Goal: Task Accomplishment & Management: Use online tool/utility

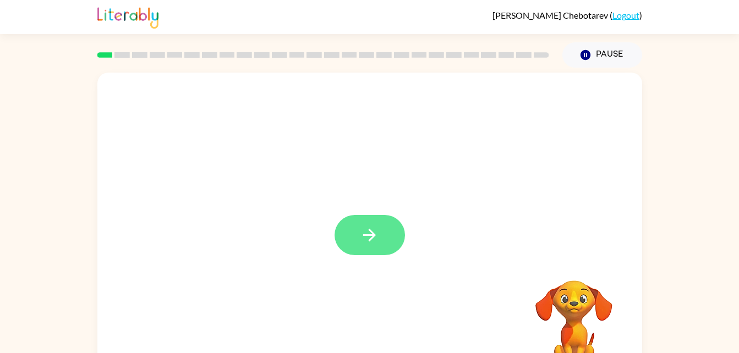
click at [374, 229] on icon "button" at bounding box center [369, 235] width 19 height 19
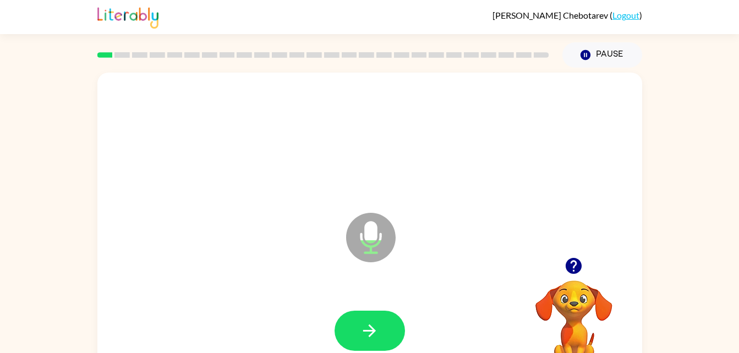
click at [416, 326] on div at bounding box center [369, 331] width 523 height 90
click at [389, 331] on button "button" at bounding box center [370, 331] width 70 height 40
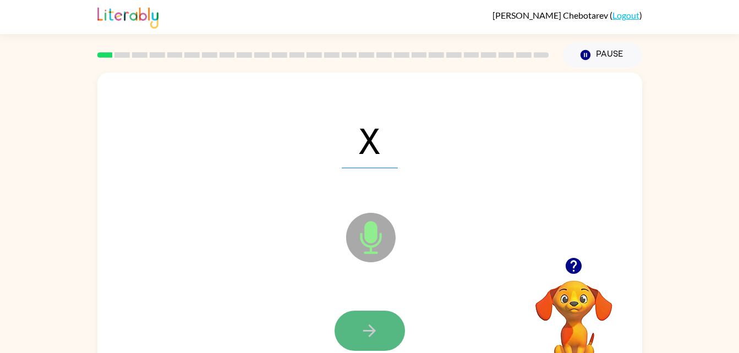
click at [376, 331] on icon "button" at bounding box center [369, 330] width 19 height 19
click at [376, 316] on button "button" at bounding box center [370, 331] width 70 height 40
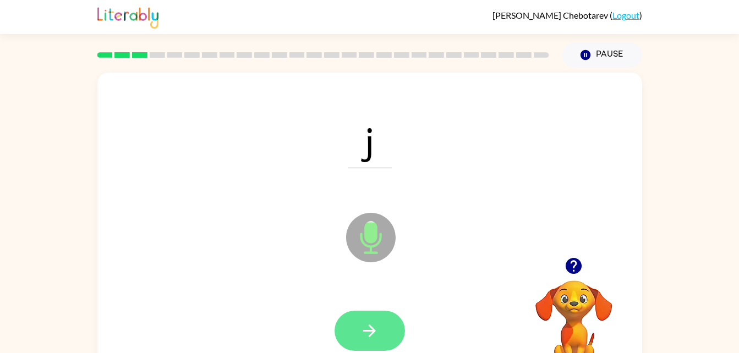
click at [362, 329] on icon "button" at bounding box center [369, 330] width 19 height 19
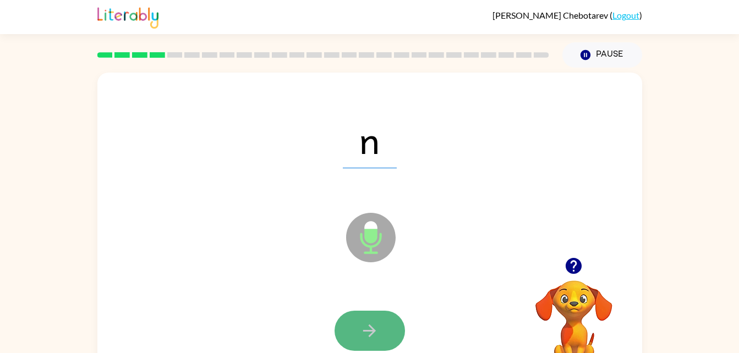
drag, startPoint x: 362, startPoint y: 329, endPoint x: 384, endPoint y: 325, distance: 22.3
click at [384, 325] on button "button" at bounding box center [370, 331] width 70 height 40
click at [362, 322] on icon "button" at bounding box center [369, 330] width 19 height 19
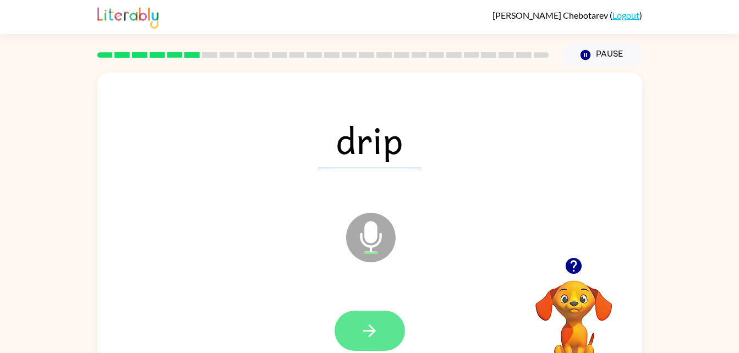
click at [385, 321] on button "button" at bounding box center [370, 331] width 70 height 40
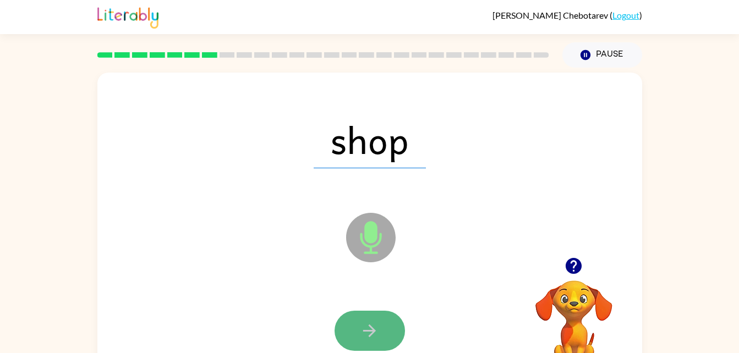
click at [375, 316] on button "button" at bounding box center [370, 331] width 70 height 40
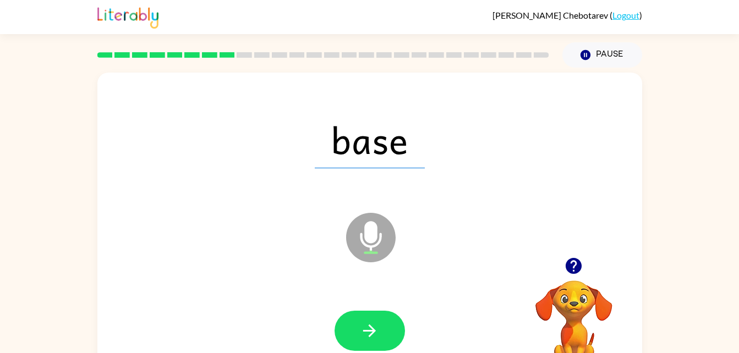
click at [407, 308] on div at bounding box center [369, 331] width 523 height 90
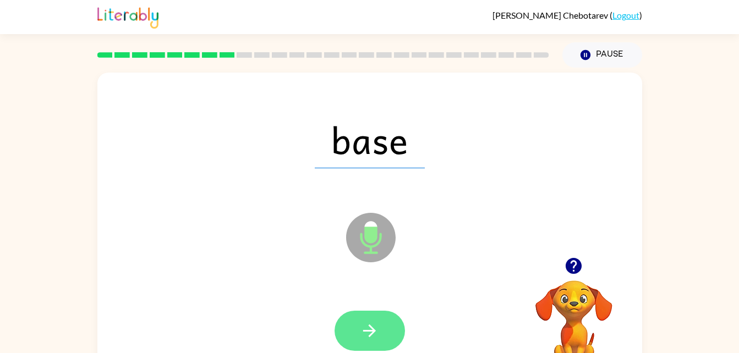
click at [385, 324] on button "button" at bounding box center [370, 331] width 70 height 40
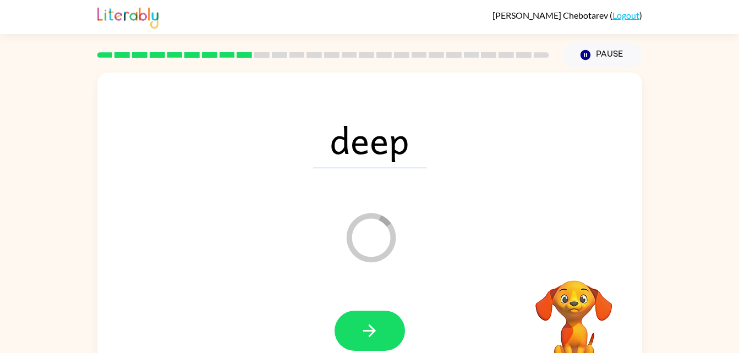
click at [406, 335] on div at bounding box center [369, 331] width 523 height 90
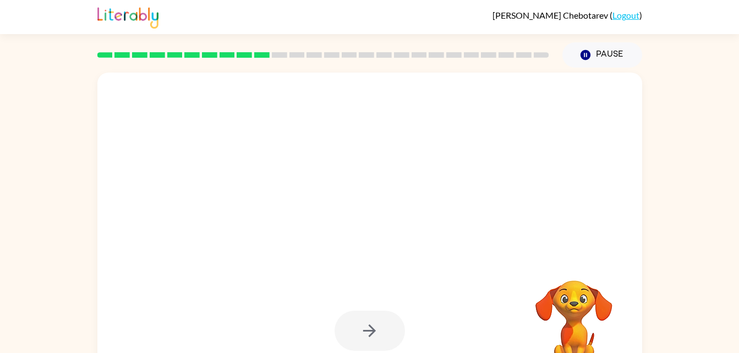
drag, startPoint x: 406, startPoint y: 335, endPoint x: 411, endPoint y: 322, distance: 13.1
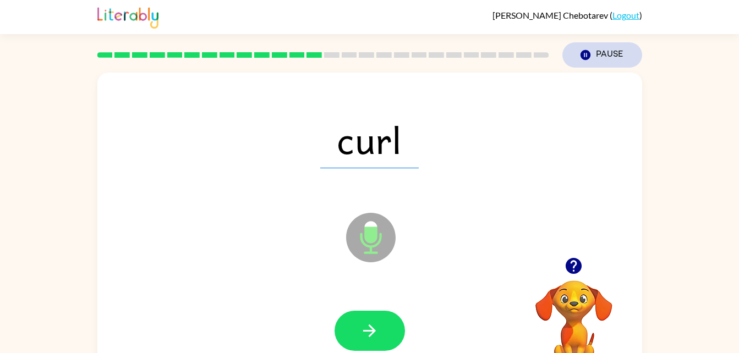
click at [595, 54] on button "Pause Pause" at bounding box center [602, 54] width 80 height 25
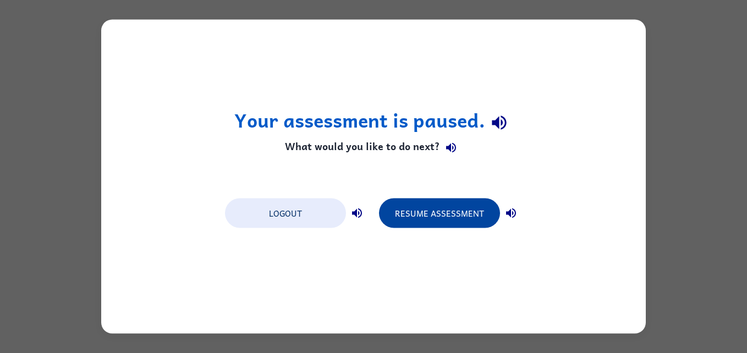
click at [455, 199] on button "Resume Assessment" at bounding box center [439, 214] width 121 height 30
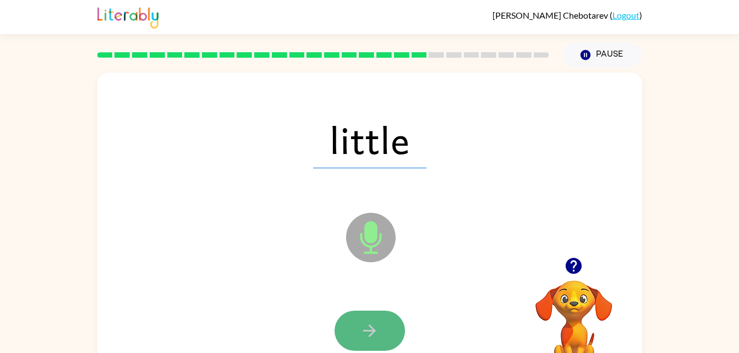
click at [371, 332] on icon "button" at bounding box center [369, 330] width 19 height 19
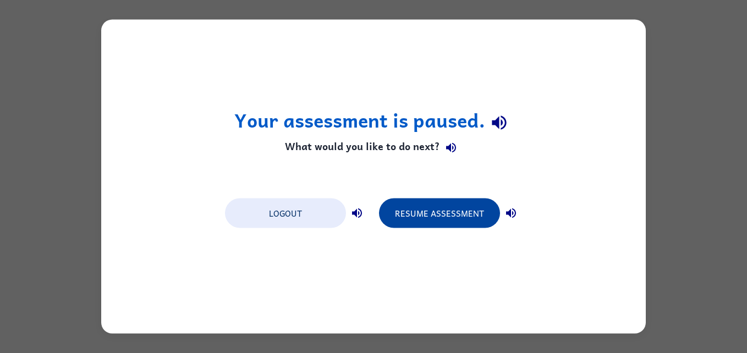
click at [446, 215] on button "Resume Assessment" at bounding box center [439, 214] width 121 height 30
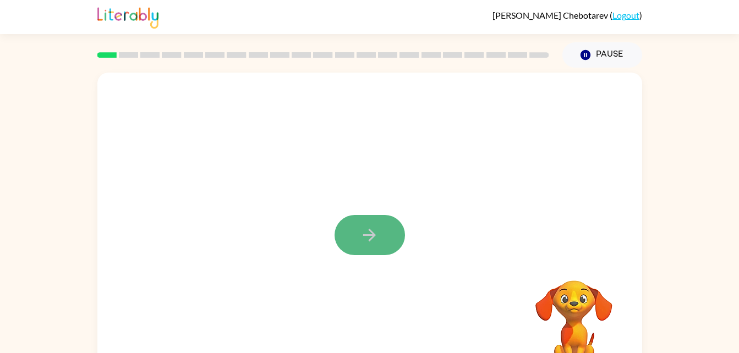
click at [360, 235] on icon "button" at bounding box center [369, 235] width 19 height 19
click at [362, 239] on div at bounding box center [369, 230] width 545 height 314
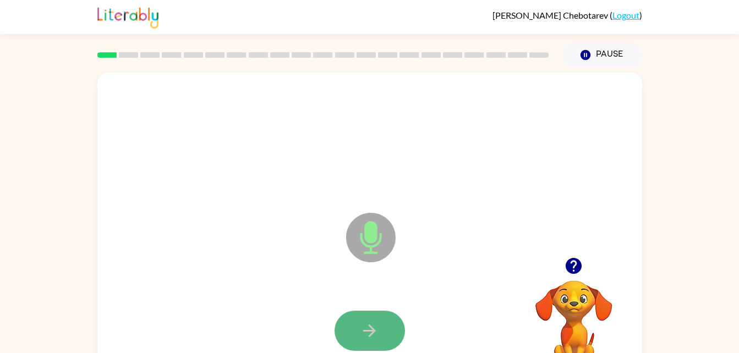
click at [379, 321] on button "button" at bounding box center [370, 331] width 70 height 40
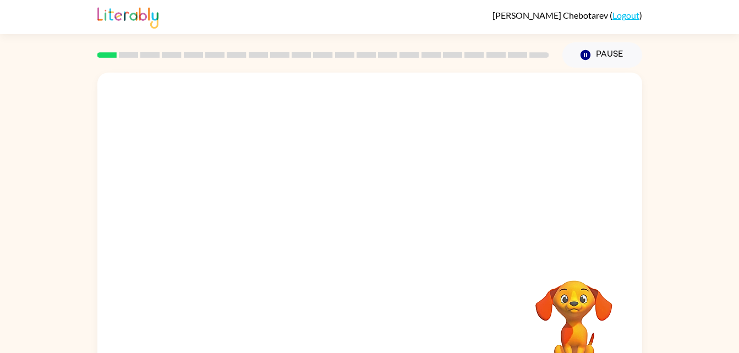
drag, startPoint x: 387, startPoint y: 282, endPoint x: 372, endPoint y: 309, distance: 30.8
click at [372, 309] on div "Your browser must support playing .mp4 files to use Literably. Please try using…" at bounding box center [369, 230] width 545 height 314
drag, startPoint x: 372, startPoint y: 309, endPoint x: 390, endPoint y: 271, distance: 42.4
click at [390, 271] on div "Your browser must support playing .mp4 files to use Literably. Please try using…" at bounding box center [369, 230] width 545 height 314
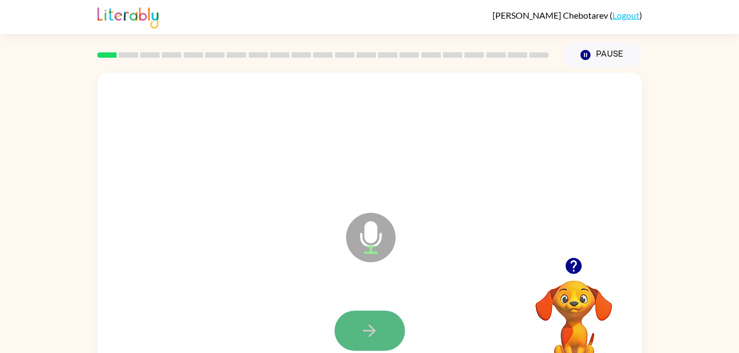
click at [372, 328] on icon "button" at bounding box center [369, 331] width 13 height 13
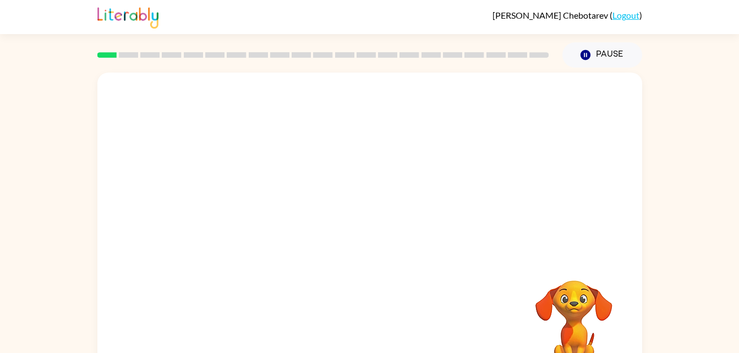
click at [381, 322] on div at bounding box center [369, 331] width 523 height 90
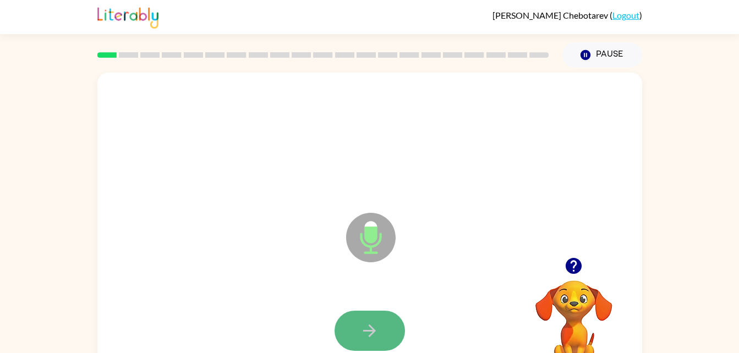
click at [374, 321] on icon "button" at bounding box center [369, 330] width 19 height 19
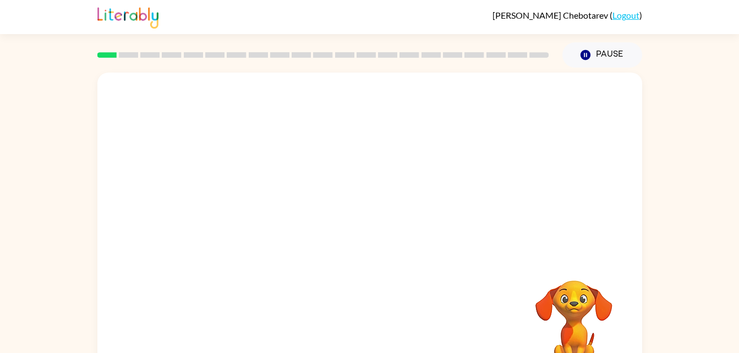
drag, startPoint x: 529, startPoint y: 306, endPoint x: 545, endPoint y: 307, distance: 15.4
click at [545, 307] on video "Your browser must support playing .mp4 files to use Literably. Please try using…" at bounding box center [574, 319] width 110 height 110
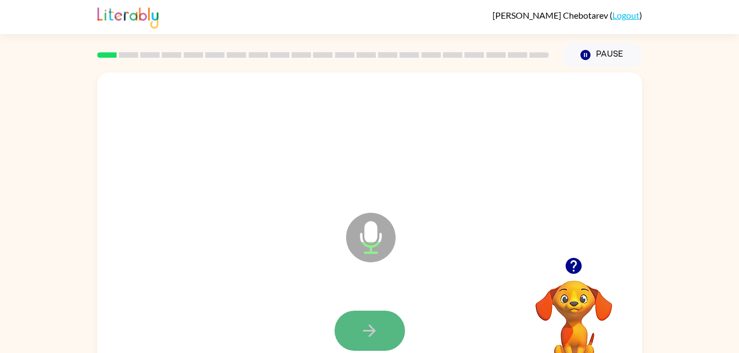
click at [379, 325] on icon "button" at bounding box center [369, 330] width 19 height 19
click at [380, 324] on button "button" at bounding box center [370, 331] width 70 height 40
click at [380, 328] on button "button" at bounding box center [370, 331] width 70 height 40
click at [380, 321] on button "button" at bounding box center [370, 331] width 70 height 40
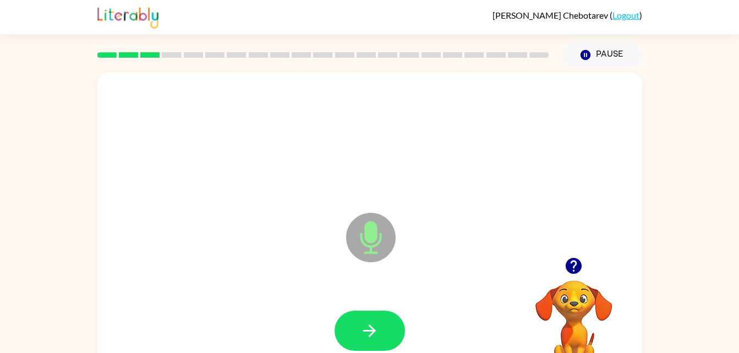
drag, startPoint x: 380, startPoint y: 329, endPoint x: 315, endPoint y: 281, distance: 79.9
click at [315, 281] on div "Microphone The Microphone is here when it is your turn to talk" at bounding box center [369, 230] width 545 height 314
click at [382, 331] on button "button" at bounding box center [370, 331] width 70 height 40
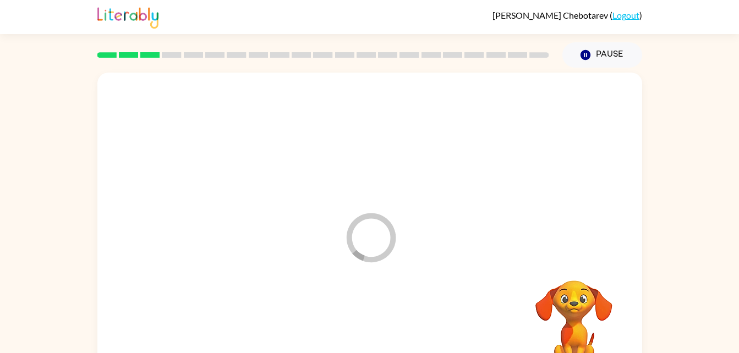
click at [382, 331] on div at bounding box center [369, 331] width 523 height 90
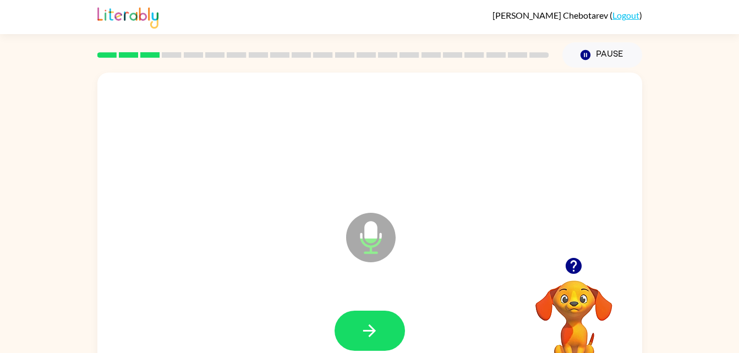
click at [485, 189] on div "Microphone The Microphone is here when it is your turn to talk" at bounding box center [369, 230] width 545 height 314
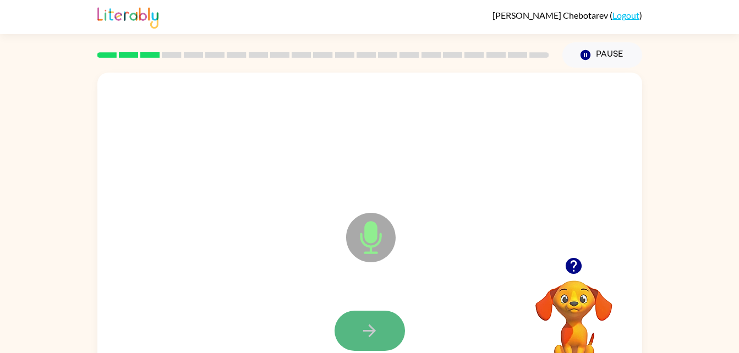
click at [385, 337] on button "button" at bounding box center [370, 331] width 70 height 40
click at [385, 336] on button "button" at bounding box center [370, 331] width 70 height 40
click at [383, 335] on button "button" at bounding box center [370, 331] width 70 height 40
click at [368, 334] on icon "button" at bounding box center [369, 330] width 19 height 19
click at [370, 324] on icon "button" at bounding box center [369, 330] width 19 height 19
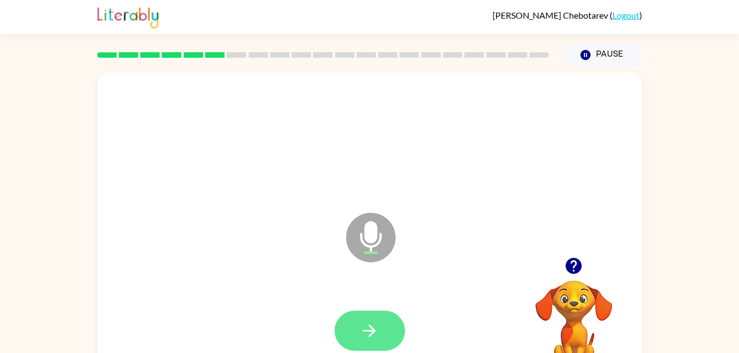
click at [372, 335] on icon "button" at bounding box center [369, 330] width 19 height 19
click at [375, 339] on icon "button" at bounding box center [369, 330] width 19 height 19
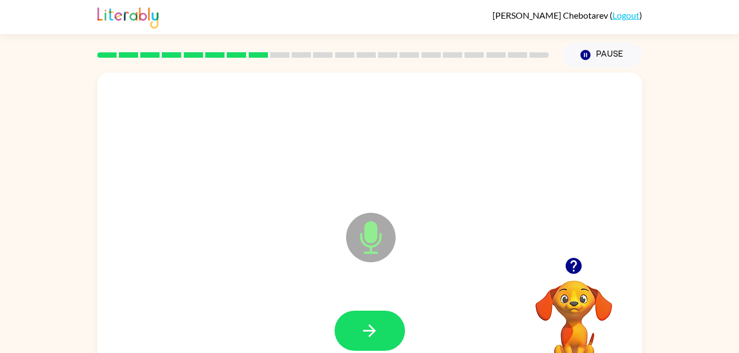
click at [579, 270] on icon "button" at bounding box center [574, 266] width 16 height 16
click at [563, 276] on div at bounding box center [574, 266] width 110 height 28
click at [572, 277] on button "button" at bounding box center [574, 266] width 28 height 28
click at [338, 273] on div "Microphone The Microphone is here when it is your turn to talk" at bounding box center [369, 230] width 545 height 314
click at [568, 264] on icon "button" at bounding box center [574, 266] width 16 height 16
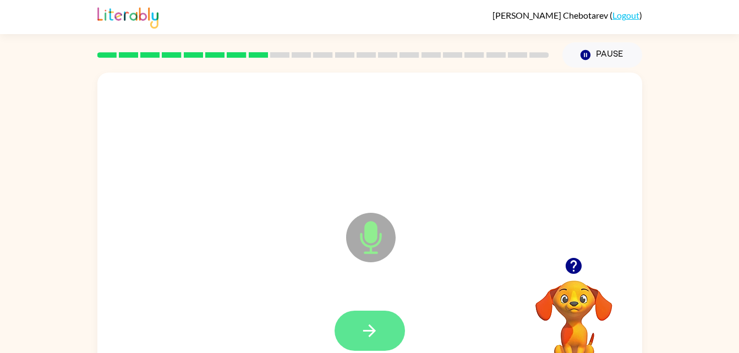
click at [387, 329] on button "button" at bounding box center [370, 331] width 70 height 40
click at [358, 331] on button "button" at bounding box center [370, 331] width 70 height 40
click at [372, 338] on icon "button" at bounding box center [369, 330] width 19 height 19
click at [367, 324] on icon "button" at bounding box center [369, 330] width 19 height 19
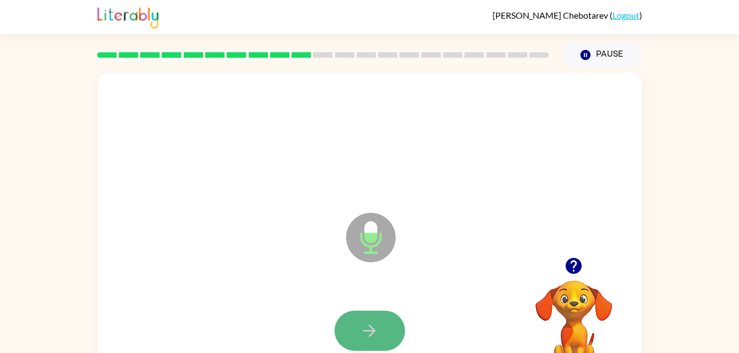
click at [363, 323] on icon "button" at bounding box center [369, 330] width 19 height 19
click at [376, 331] on icon "button" at bounding box center [369, 330] width 19 height 19
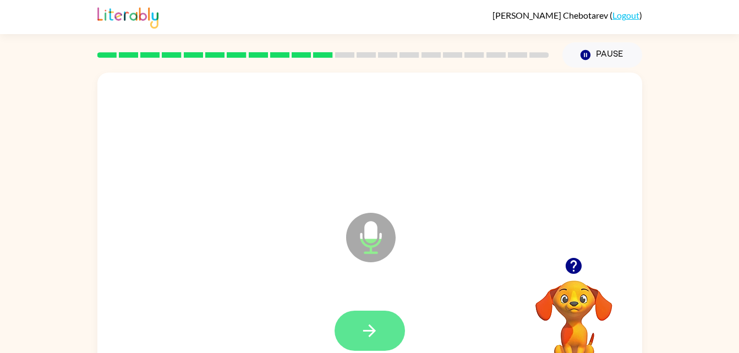
click at [372, 349] on button "button" at bounding box center [370, 331] width 70 height 40
click at [380, 332] on button "button" at bounding box center [370, 331] width 70 height 40
click at [362, 329] on icon "button" at bounding box center [369, 330] width 19 height 19
click at [347, 335] on button "button" at bounding box center [370, 331] width 70 height 40
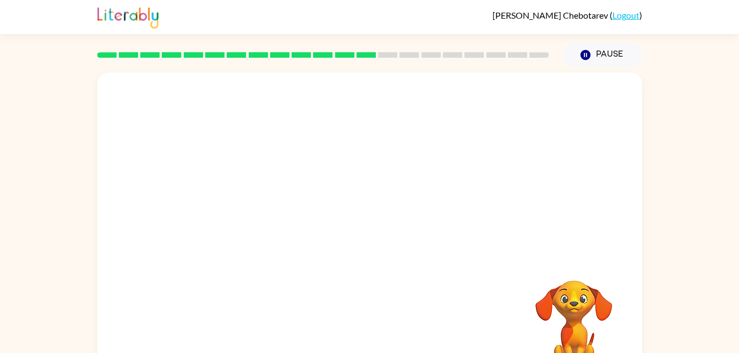
click at [570, 269] on video "Your browser must support playing .mp4 files to use Literably. Please try using…" at bounding box center [574, 319] width 110 height 110
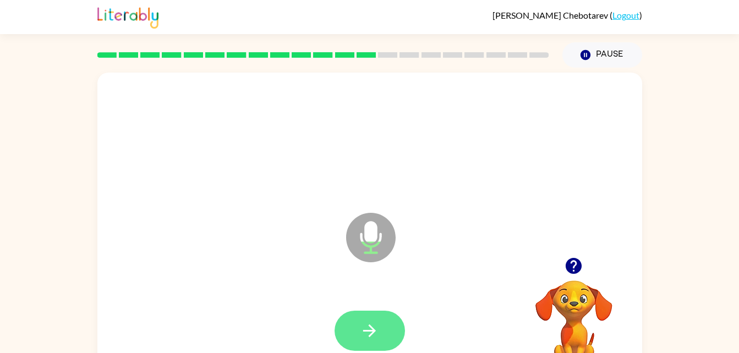
click at [377, 324] on icon "button" at bounding box center [369, 330] width 19 height 19
click at [347, 318] on button "button" at bounding box center [370, 331] width 70 height 40
click at [374, 324] on icon "button" at bounding box center [369, 330] width 19 height 19
click at [374, 325] on icon "button" at bounding box center [369, 330] width 19 height 19
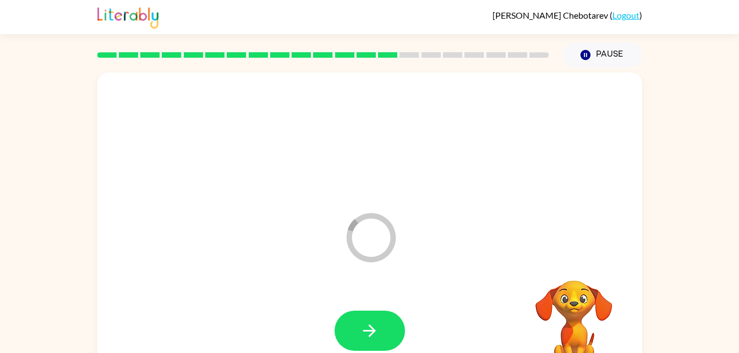
click at [572, 285] on video "Your browser must support playing .mp4 files to use Literably. Please try using…" at bounding box center [574, 319] width 110 height 110
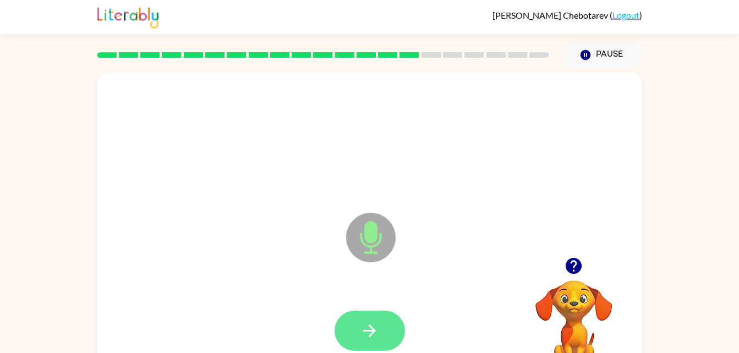
click at [364, 324] on icon "button" at bounding box center [369, 330] width 19 height 19
click at [310, 301] on div at bounding box center [369, 331] width 523 height 90
click at [373, 329] on icon "button" at bounding box center [369, 331] width 13 height 13
click at [378, 330] on icon "button" at bounding box center [369, 330] width 19 height 19
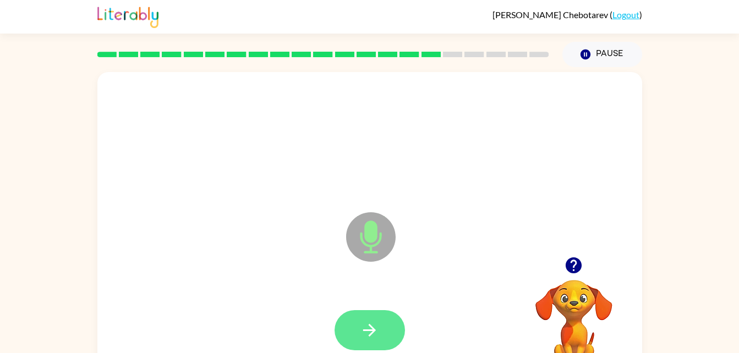
scroll to position [1, 0]
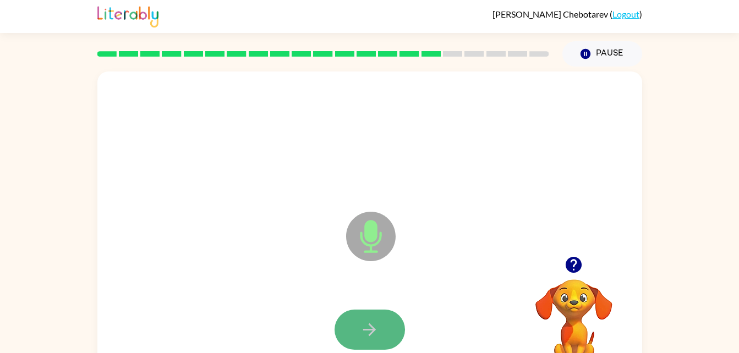
click at [353, 335] on button "button" at bounding box center [370, 330] width 70 height 40
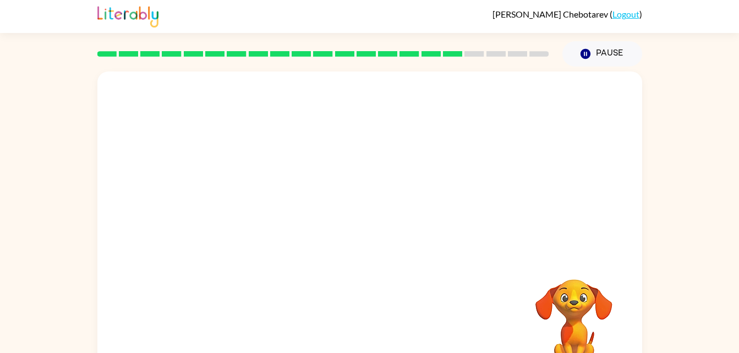
click at [564, 304] on video "Your browser must support playing .mp4 files to use Literably. Please try using…" at bounding box center [574, 317] width 110 height 110
click at [570, 313] on video "Your browser must support playing .mp4 files to use Literably. Please try using…" at bounding box center [574, 317] width 110 height 110
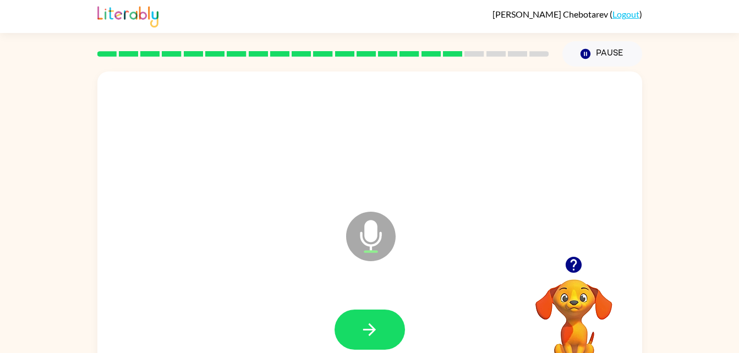
click at [576, 256] on icon "button" at bounding box center [573, 264] width 19 height 19
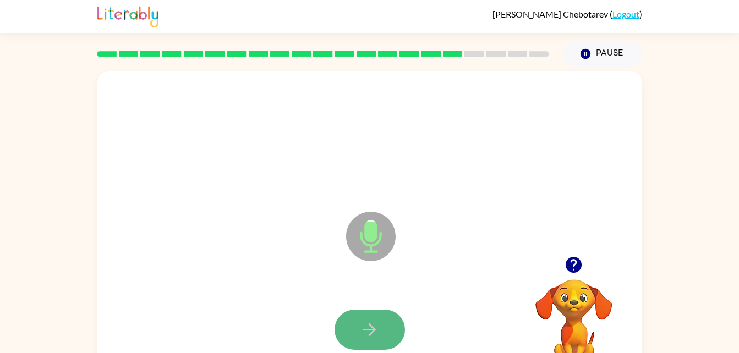
click at [379, 337] on icon "button" at bounding box center [369, 329] width 19 height 19
click at [371, 330] on icon "button" at bounding box center [369, 330] width 13 height 13
click at [362, 317] on button "button" at bounding box center [370, 330] width 70 height 40
click at [374, 333] on icon "button" at bounding box center [369, 329] width 19 height 19
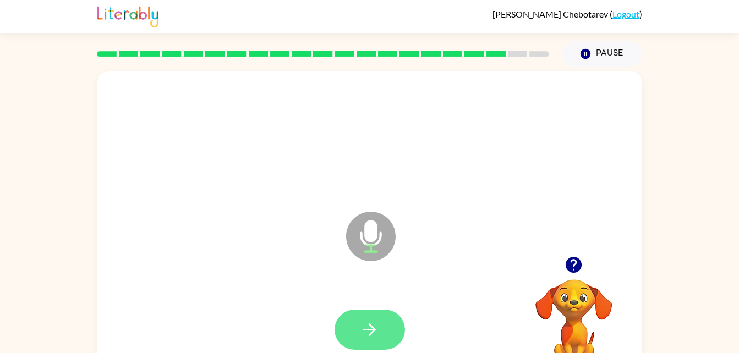
click at [360, 325] on icon "button" at bounding box center [369, 329] width 19 height 19
click at [362, 332] on icon "button" at bounding box center [369, 329] width 19 height 19
click at [371, 333] on icon "button" at bounding box center [369, 330] width 13 height 13
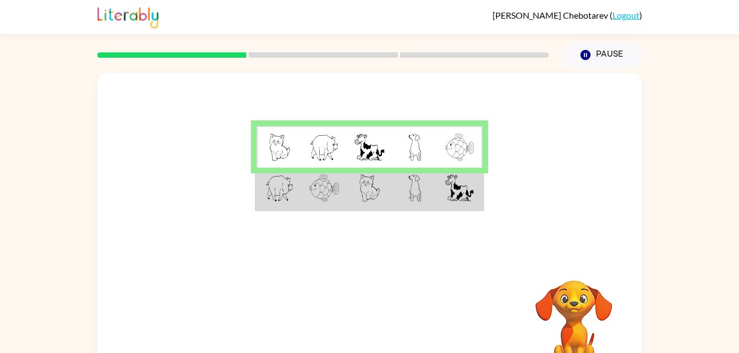
click at [441, 204] on td at bounding box center [459, 189] width 45 height 42
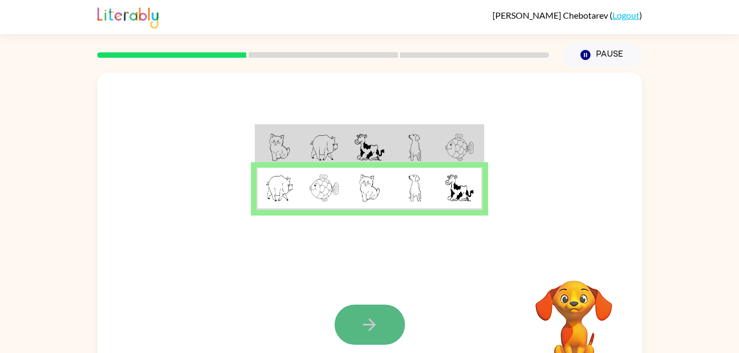
click at [380, 309] on button "button" at bounding box center [370, 325] width 70 height 40
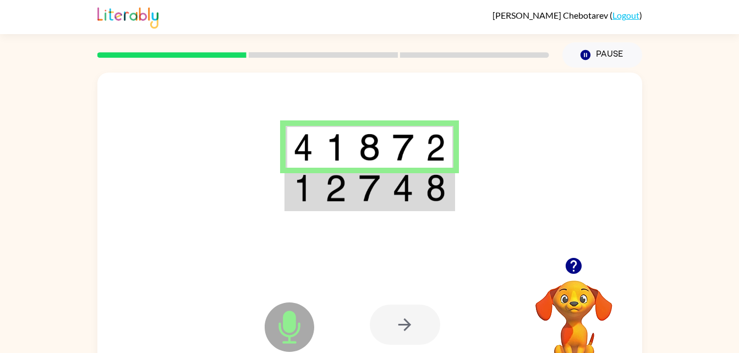
click at [424, 325] on div at bounding box center [405, 325] width 70 height 40
click at [407, 317] on div at bounding box center [405, 325] width 70 height 40
drag, startPoint x: 407, startPoint y: 317, endPoint x: 387, endPoint y: 324, distance: 20.4
click at [387, 324] on div at bounding box center [405, 325] width 70 height 40
click at [330, 182] on img at bounding box center [335, 188] width 21 height 28
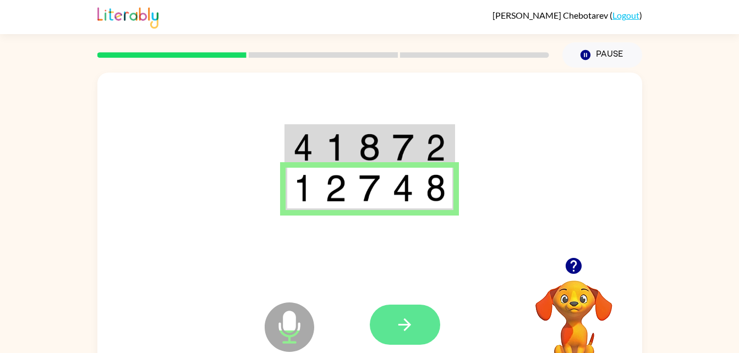
click at [410, 334] on icon "button" at bounding box center [404, 324] width 19 height 19
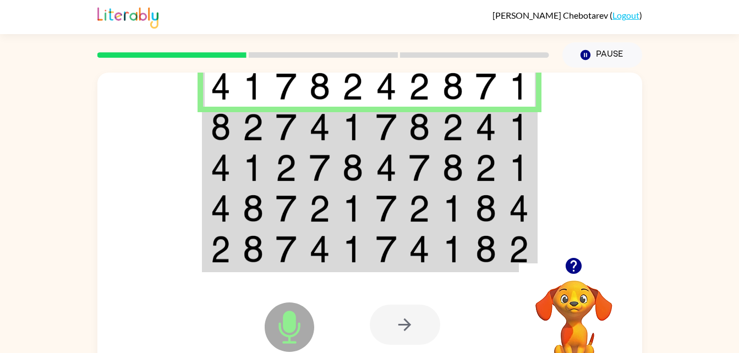
click at [387, 251] on img at bounding box center [386, 250] width 21 height 28
click at [376, 114] on img at bounding box center [386, 127] width 21 height 28
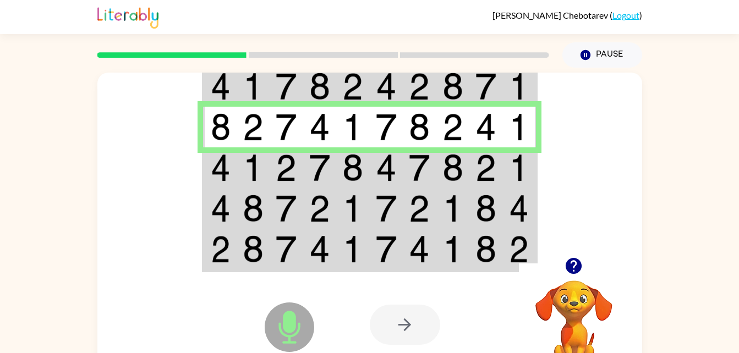
click at [373, 171] on td at bounding box center [387, 167] width 34 height 41
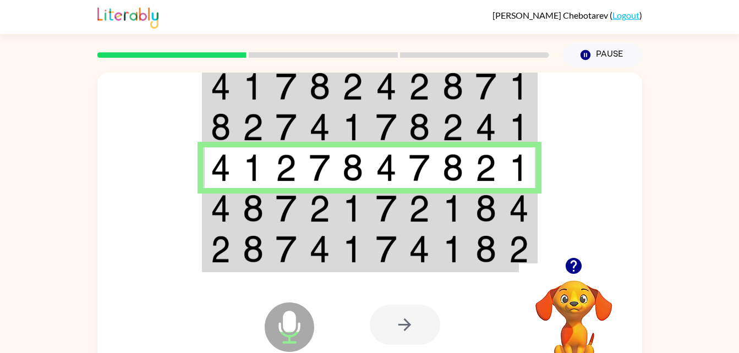
click at [368, 209] on td at bounding box center [353, 208] width 34 height 41
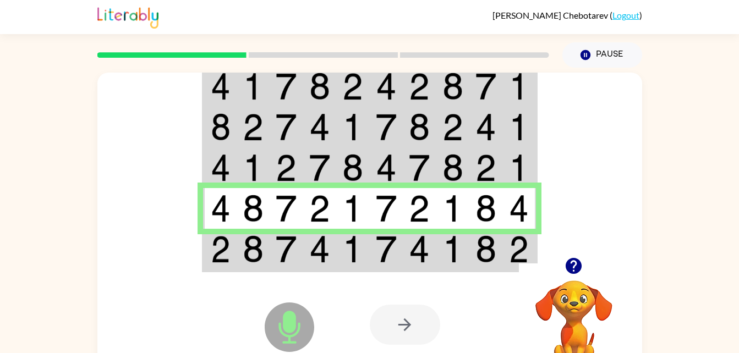
click at [369, 241] on td at bounding box center [353, 250] width 34 height 42
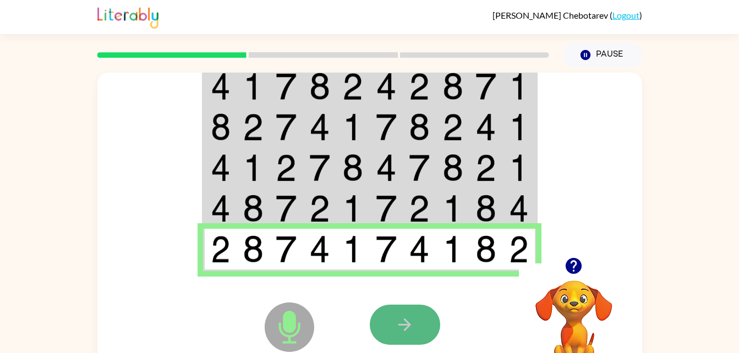
click at [418, 311] on button "button" at bounding box center [405, 325] width 70 height 40
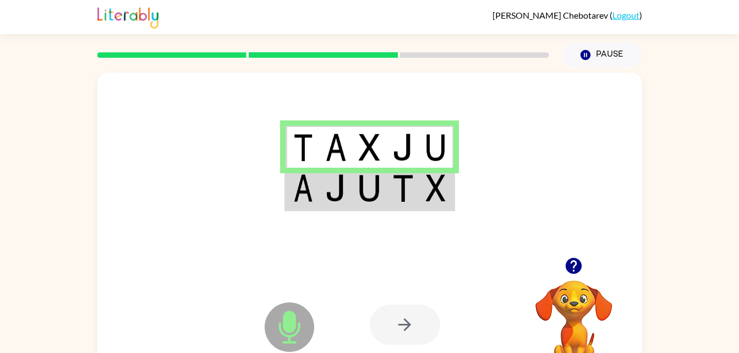
click at [360, 146] on img at bounding box center [369, 148] width 21 height 28
click at [311, 189] on img at bounding box center [303, 188] width 20 height 28
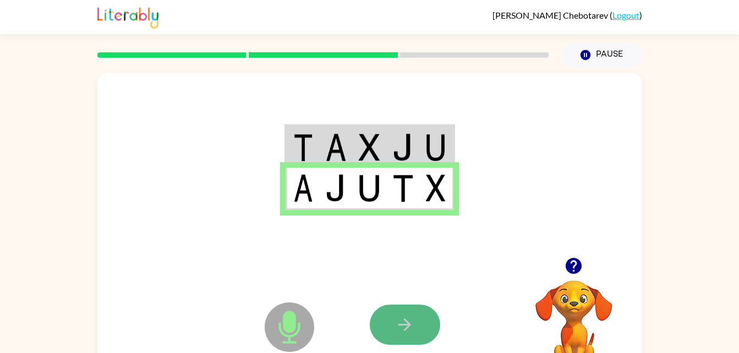
click at [399, 319] on icon "button" at bounding box center [404, 324] width 19 height 19
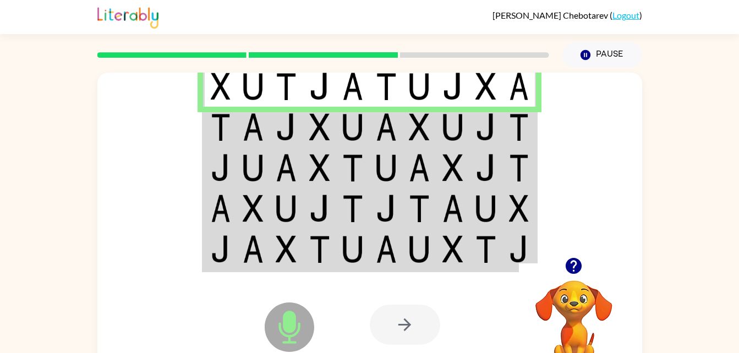
click at [226, 126] on img at bounding box center [221, 127] width 20 height 28
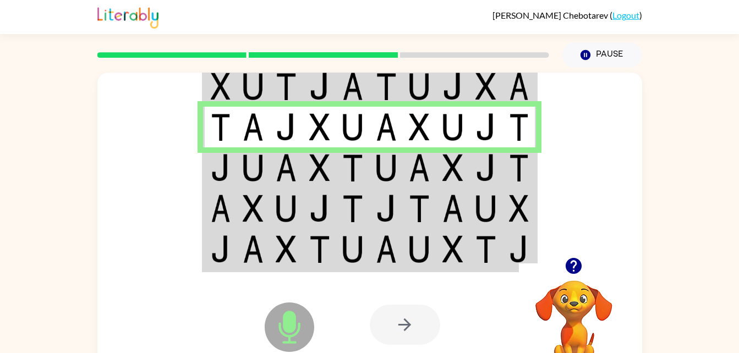
click at [499, 127] on td at bounding box center [486, 127] width 34 height 41
click at [360, 168] on img at bounding box center [352, 168] width 21 height 28
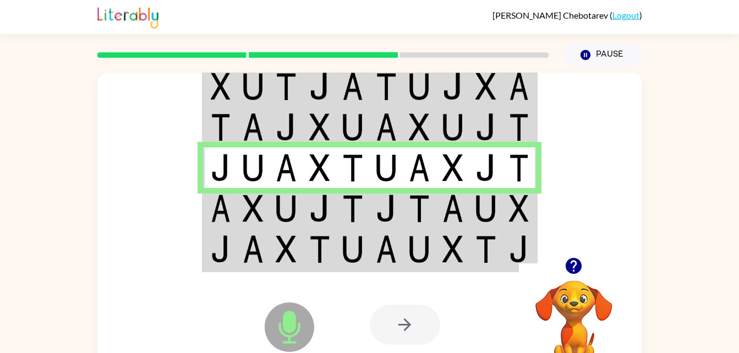
click at [351, 205] on img at bounding box center [352, 209] width 21 height 28
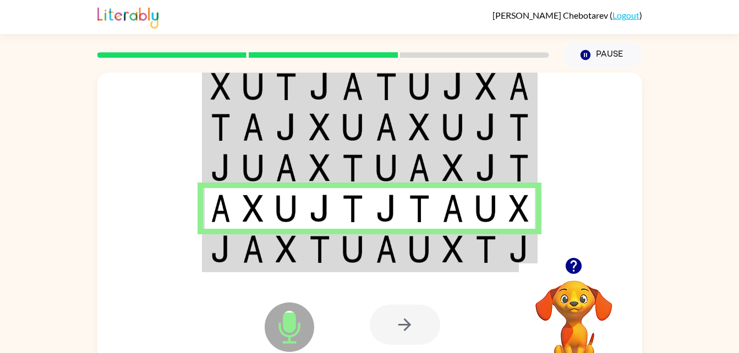
click at [381, 210] on img at bounding box center [386, 209] width 21 height 28
click at [244, 249] on img at bounding box center [253, 250] width 21 height 28
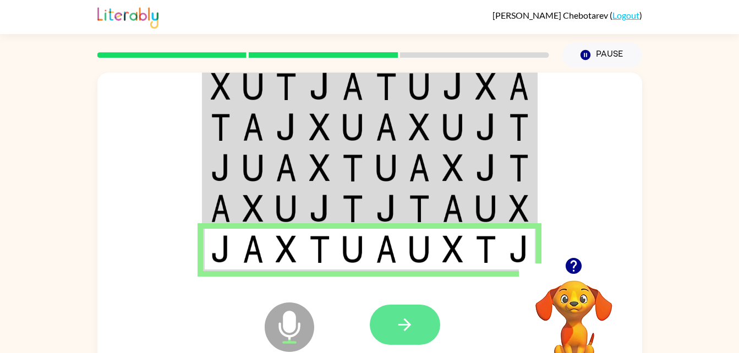
click at [391, 324] on button "button" at bounding box center [405, 325] width 70 height 40
